Goal: Transaction & Acquisition: Subscribe to service/newsletter

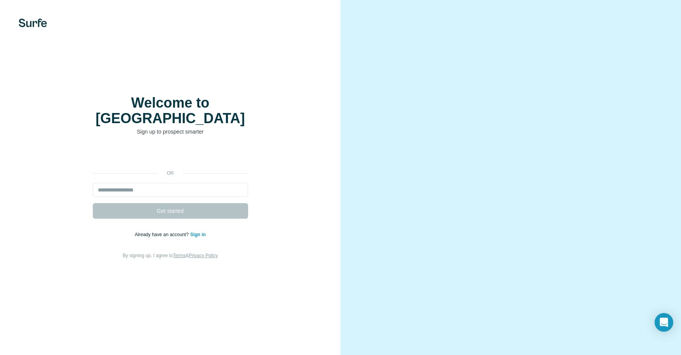
click at [138, 135] on div "Welcome to Surfe Sign up to prospect smarter or Get started Already have an acc…" at bounding box center [170, 177] width 309 height 165
click at [136, 138] on div "Welcome to Surfe Sign up to prospect smarter or Get started Already have an acc…" at bounding box center [170, 177] width 309 height 165
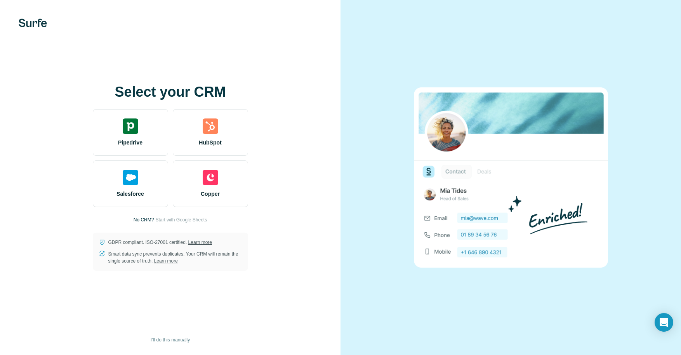
click at [170, 339] on span "I’ll do this manually" at bounding box center [170, 339] width 39 height 7
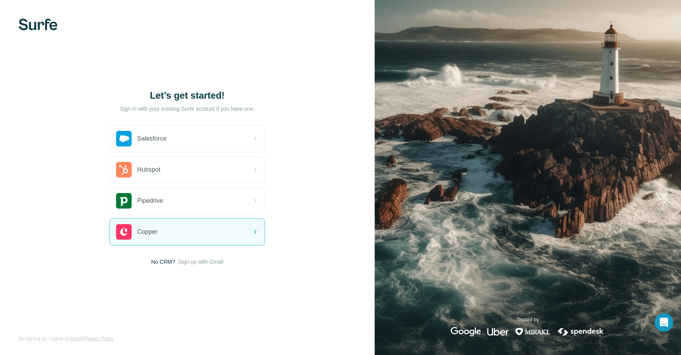
click at [217, 259] on span "Sign up with Gmail" at bounding box center [200, 262] width 45 height 8
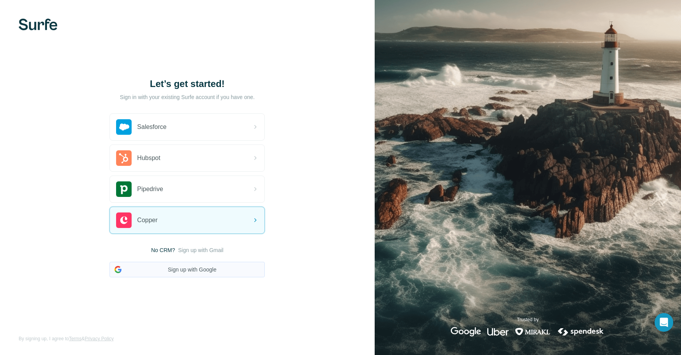
click at [177, 266] on button "Sign up with Google" at bounding box center [186, 270] width 155 height 16
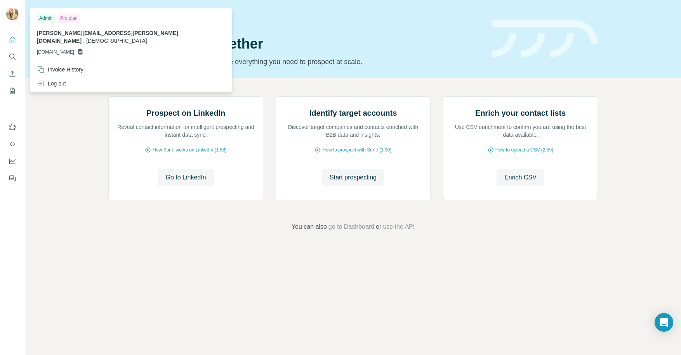
click at [9, 15] on img at bounding box center [12, 14] width 12 height 12
click at [14, 59] on icon "Search" at bounding box center [14, 58] width 2 height 2
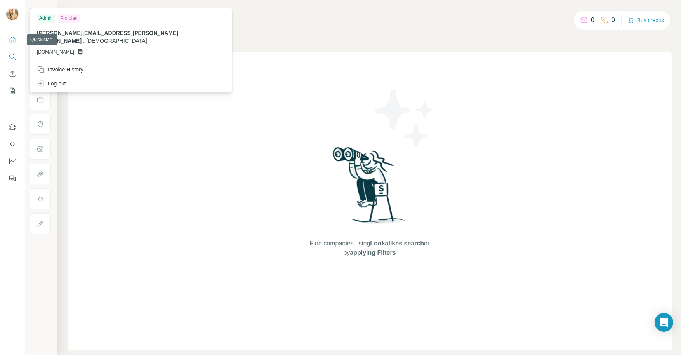
click at [14, 38] on icon "Quick start" at bounding box center [13, 40] width 8 height 8
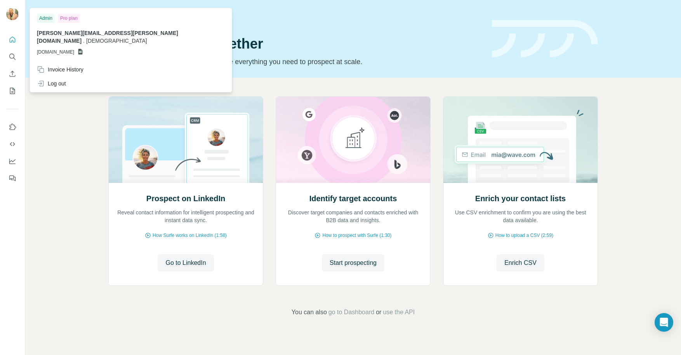
click at [45, 18] on div "Admin" at bounding box center [46, 18] width 18 height 9
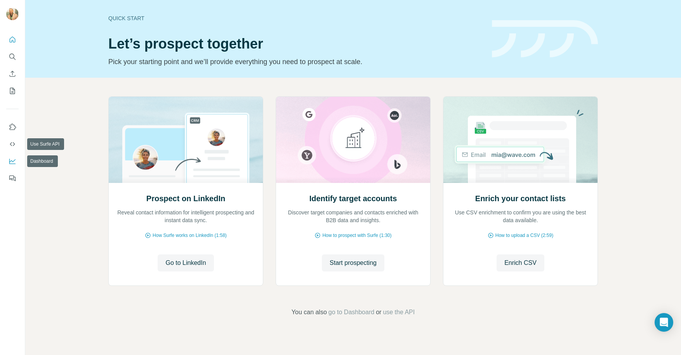
click at [12, 161] on icon "Dashboard" at bounding box center [13, 161] width 8 height 8
